Goal: Complete application form

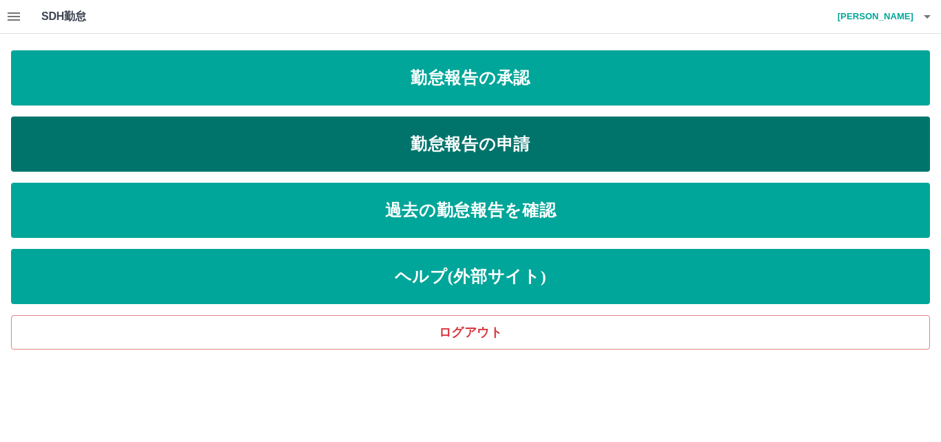
click at [489, 147] on link "勤怠報告の申請" at bounding box center [470, 143] width 919 height 55
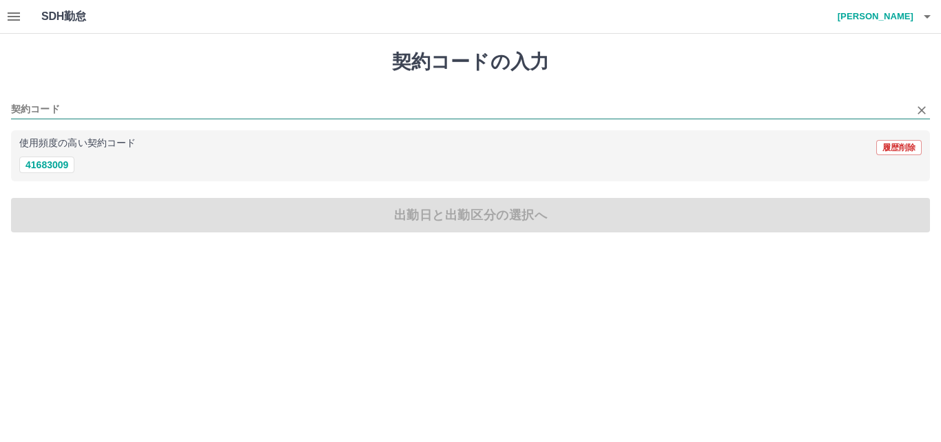
click at [27, 108] on input "契約コード" at bounding box center [460, 109] width 898 height 17
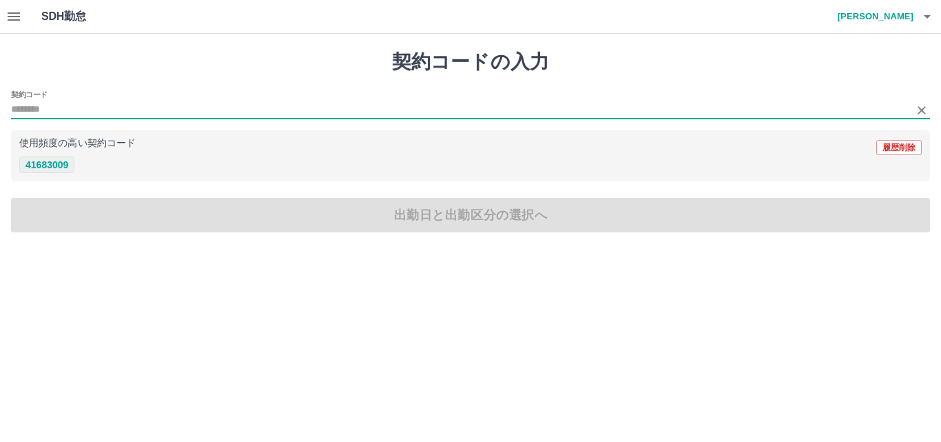
click at [53, 166] on button "41683009" at bounding box center [46, 164] width 55 height 17
type input "********"
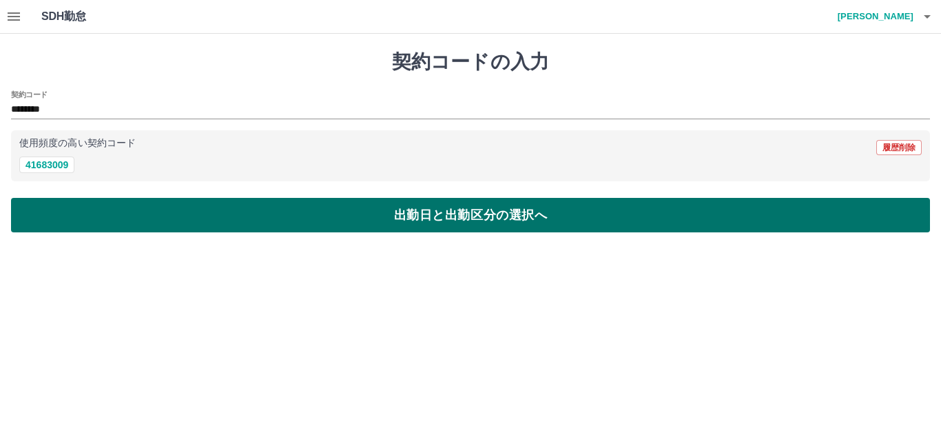
click at [536, 216] on button "出勤日と出勤区分の選択へ" at bounding box center [470, 215] width 919 height 34
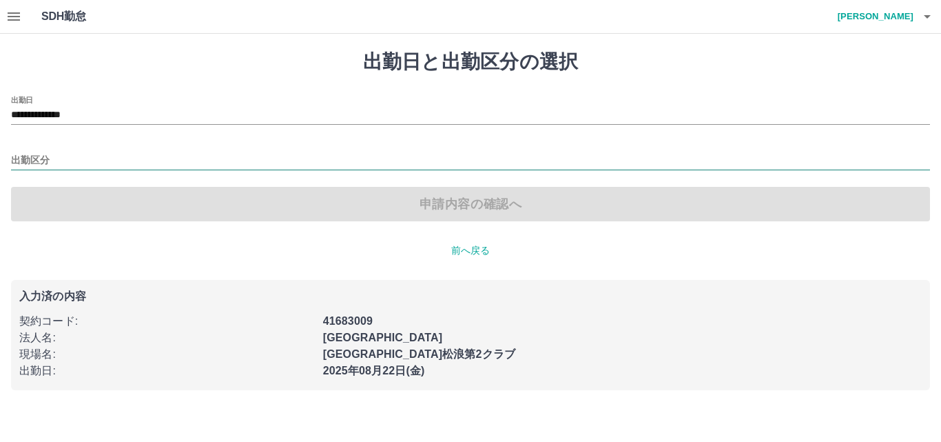
click at [38, 159] on input "出勤区分" at bounding box center [470, 160] width 919 height 17
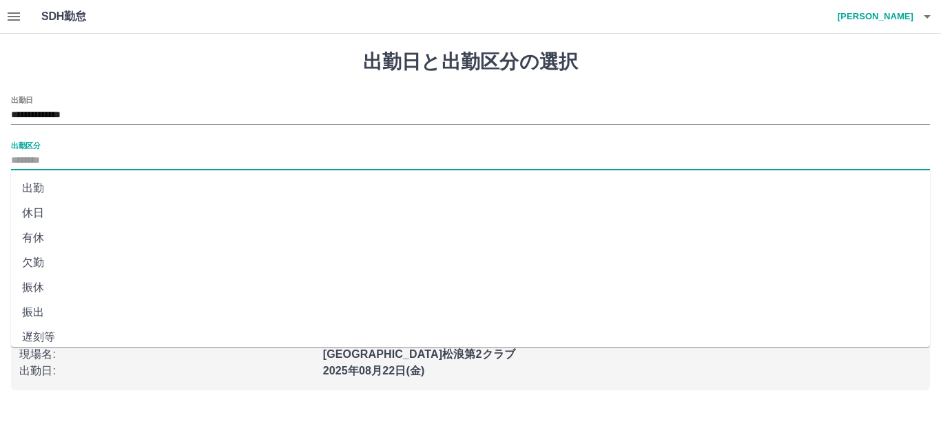
click at [34, 191] on li "出勤" at bounding box center [470, 188] width 919 height 25
type input "**"
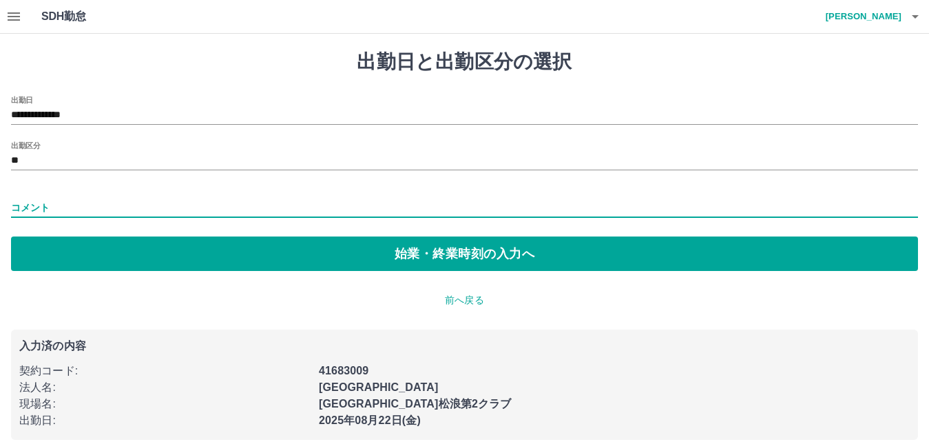
click at [83, 204] on input "コメント" at bounding box center [464, 208] width 907 height 20
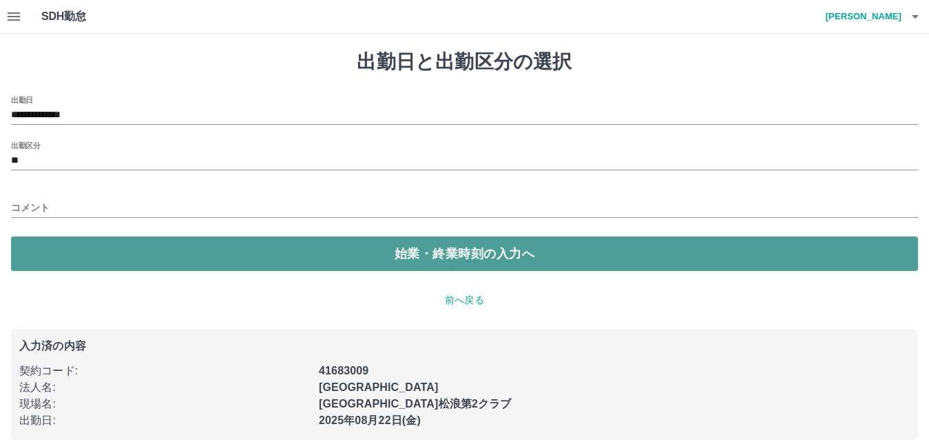
click at [400, 251] on button "始業・終業時刻の入力へ" at bounding box center [464, 253] width 907 height 34
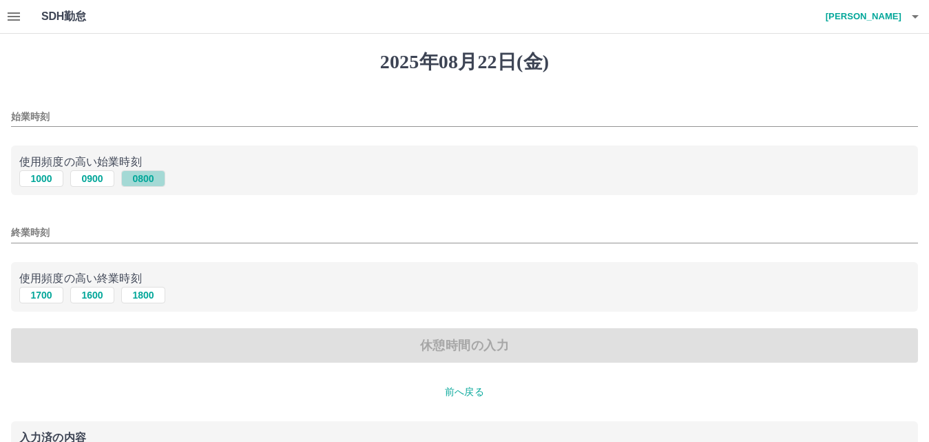
click at [143, 175] on button "0800" at bounding box center [143, 178] width 44 height 17
type input "****"
click at [35, 297] on button "1700" at bounding box center [41, 295] width 44 height 17
type input "****"
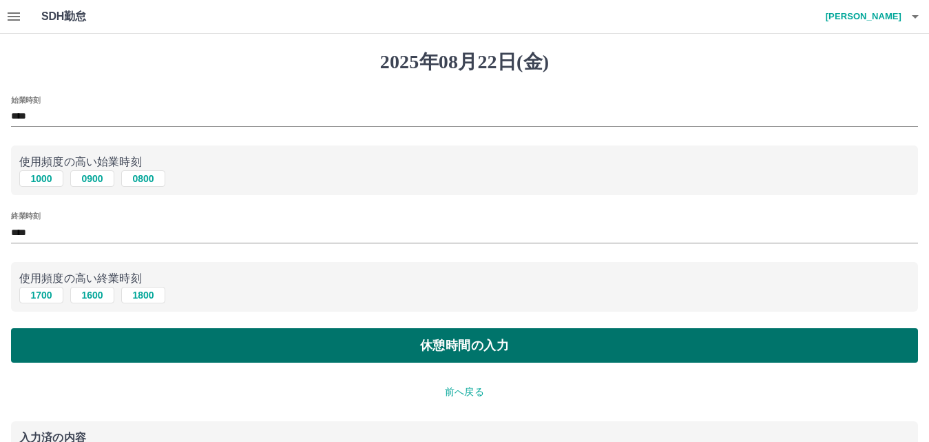
click at [447, 358] on button "休憩時間の入力" at bounding box center [464, 345] width 907 height 34
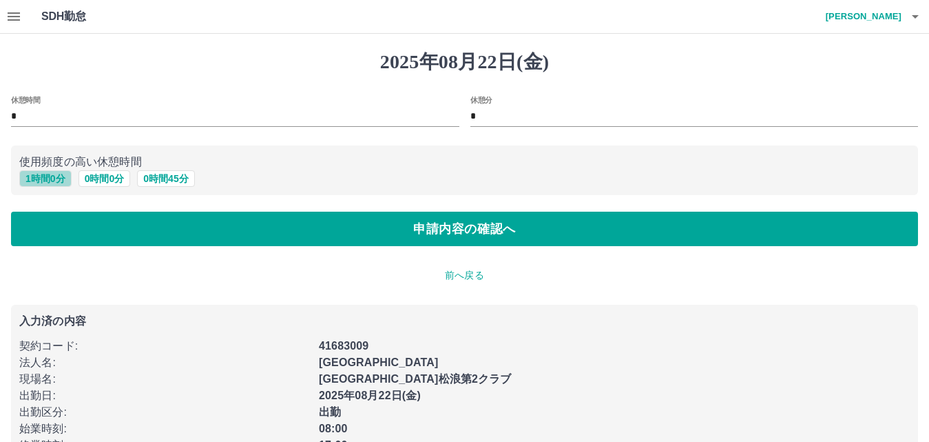
click at [34, 175] on button "1 時間 0 分" at bounding box center [45, 178] width 52 height 17
type input "*"
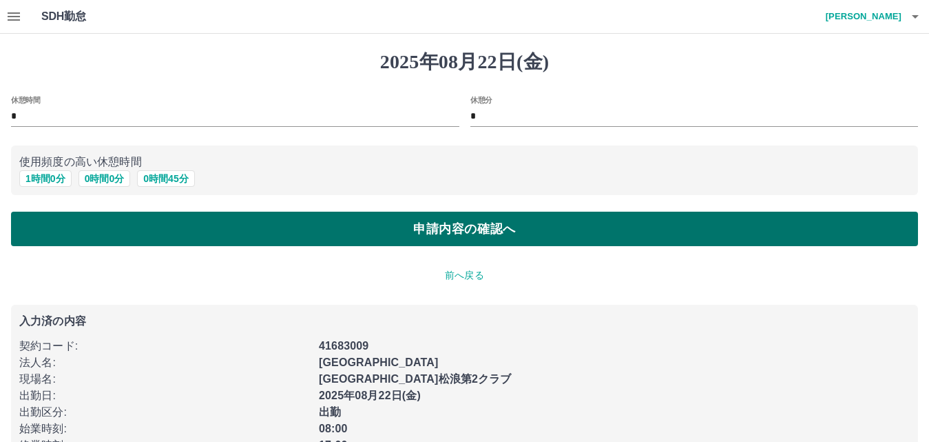
click at [593, 232] on button "申請内容の確認へ" at bounding box center [464, 228] width 907 height 34
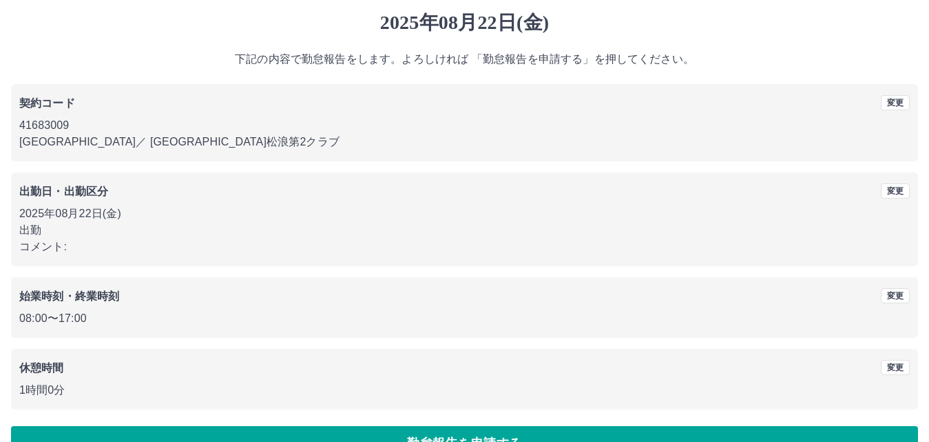
scroll to position [74, 0]
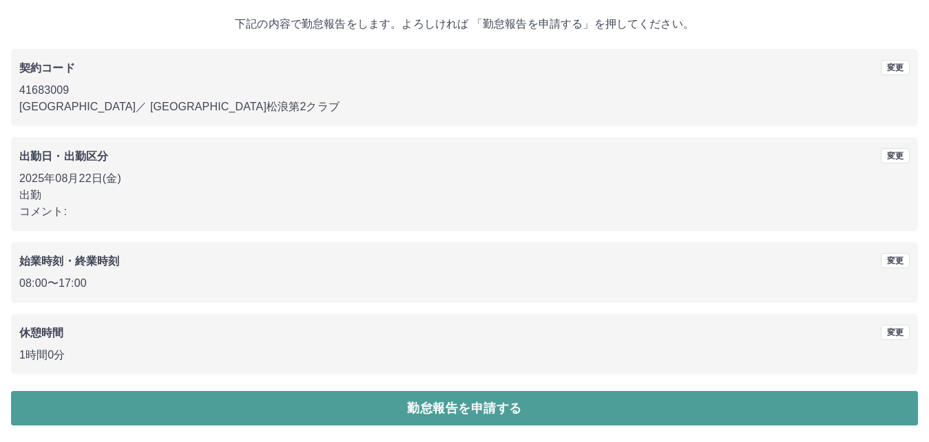
click at [420, 411] on button "勤怠報告を申請する" at bounding box center [464, 408] width 907 height 34
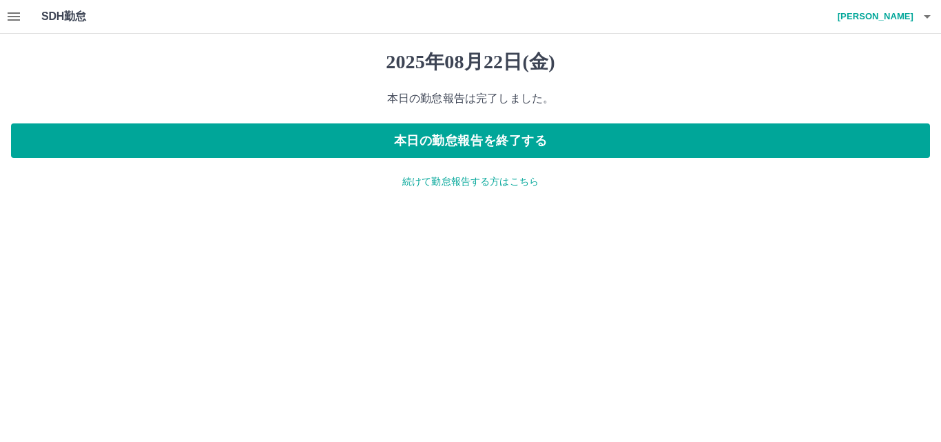
click at [445, 183] on p "続けて勤怠報告する方はこちら" at bounding box center [470, 181] width 919 height 14
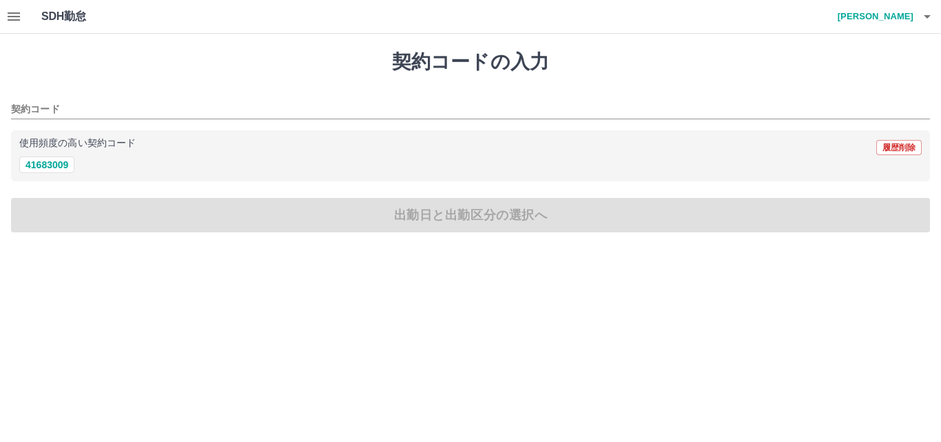
click at [17, 17] on icon "button" at bounding box center [14, 16] width 12 height 8
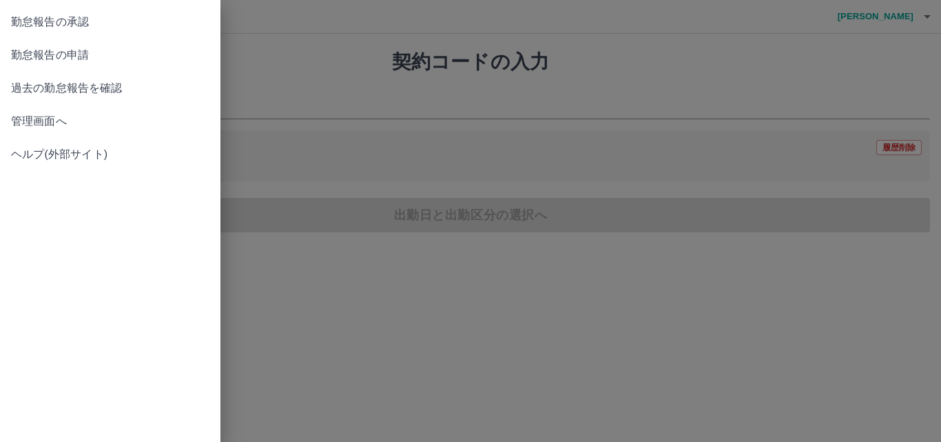
click at [79, 86] on span "過去の勤怠報告を確認" at bounding box center [110, 88] width 198 height 17
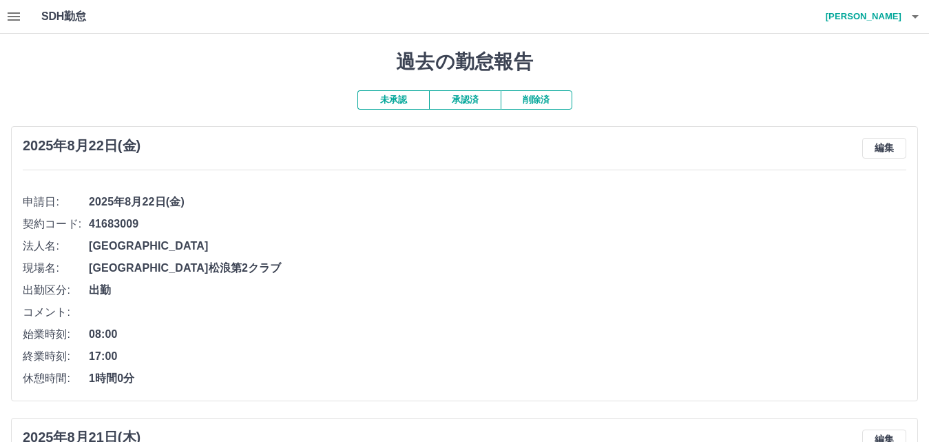
click at [470, 103] on button "承認済" at bounding box center [465, 99] width 72 height 19
